Goal: Transaction & Acquisition: Obtain resource

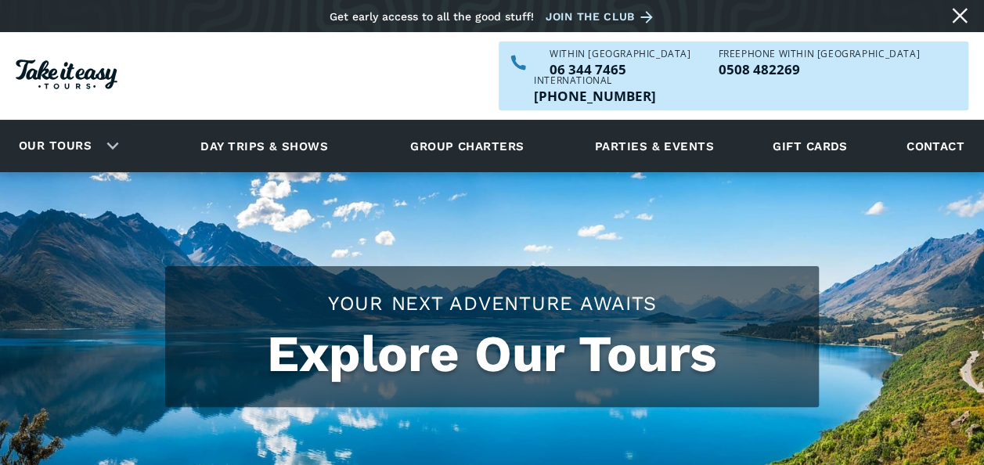
checkbox input "true"
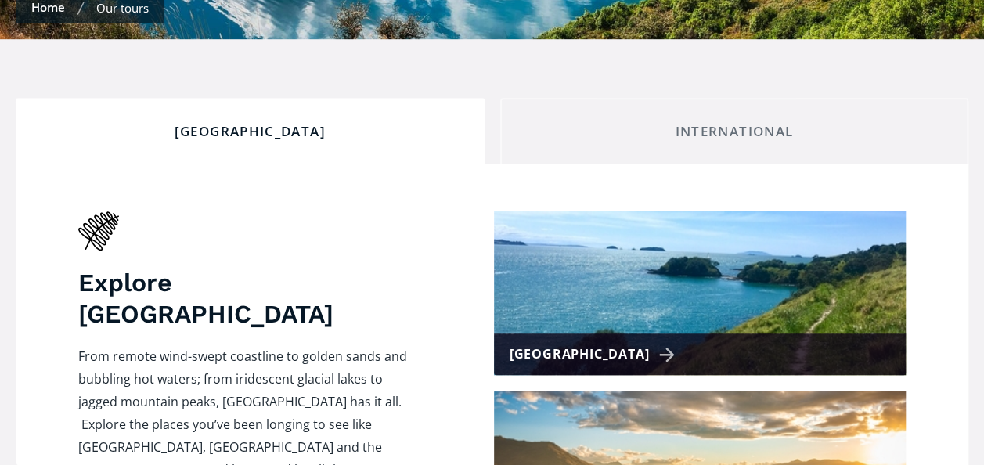
scroll to position [542, 0]
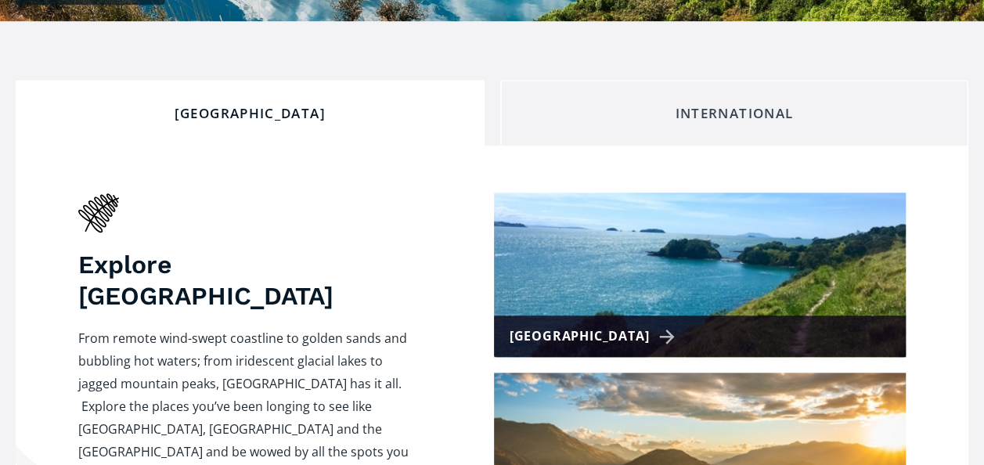
click at [775, 105] on div "International" at bounding box center [735, 113] width 442 height 17
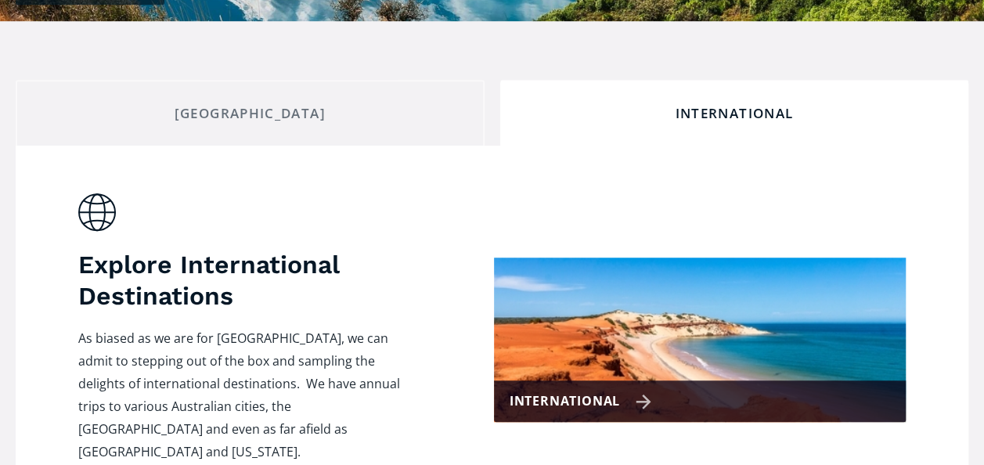
click at [714, 380] on div "International" at bounding box center [700, 400] width 412 height 41
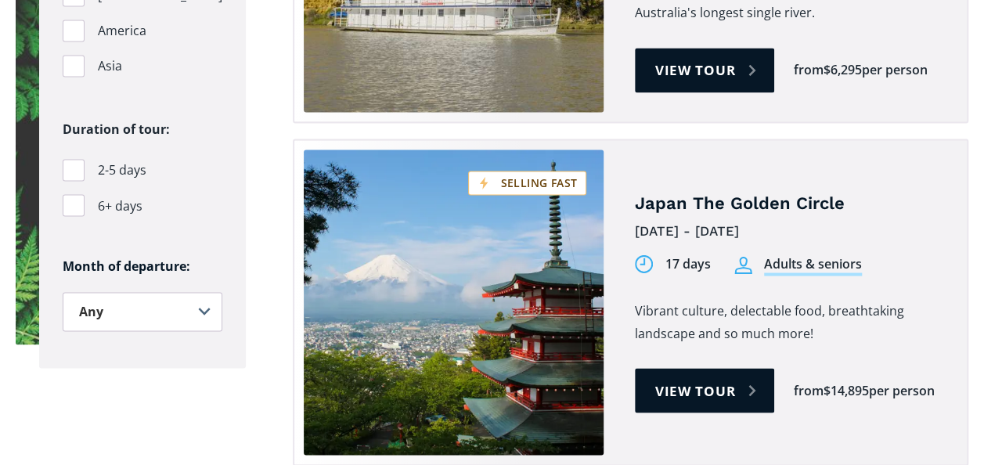
scroll to position [1282, 0]
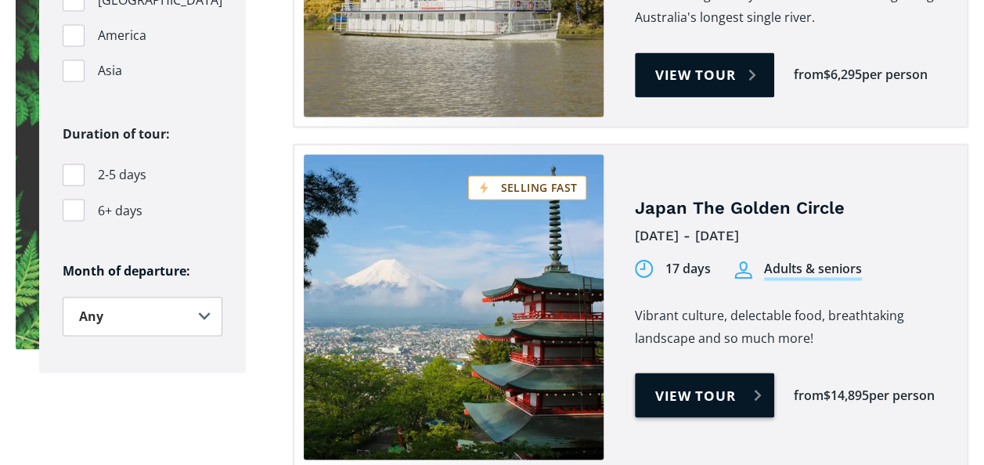
click at [672, 373] on link "View tour" at bounding box center [705, 395] width 140 height 45
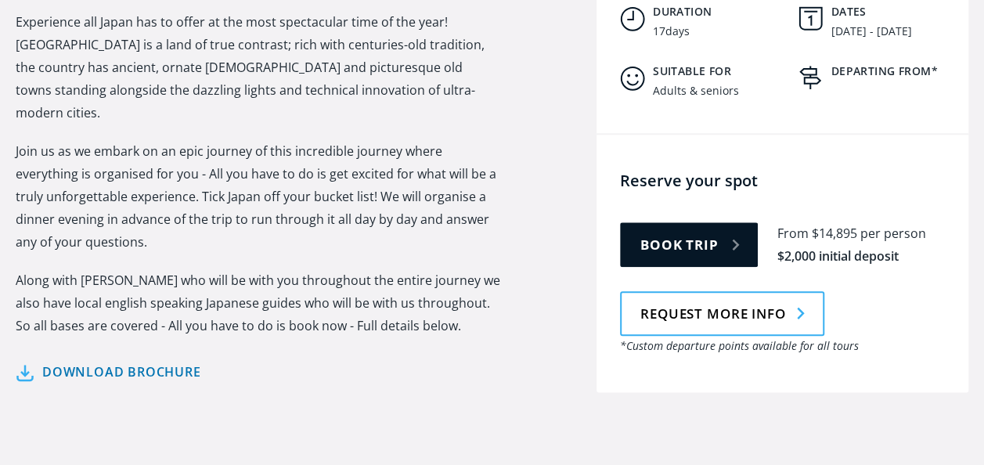
scroll to position [758, 0]
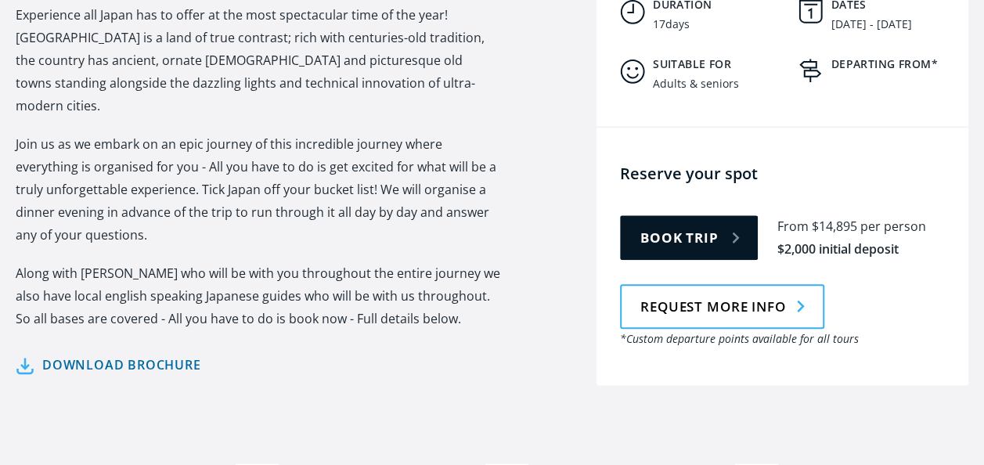
click at [192, 354] on link "Download brochure" at bounding box center [109, 365] width 186 height 23
